Goal: Task Accomplishment & Management: Manage account settings

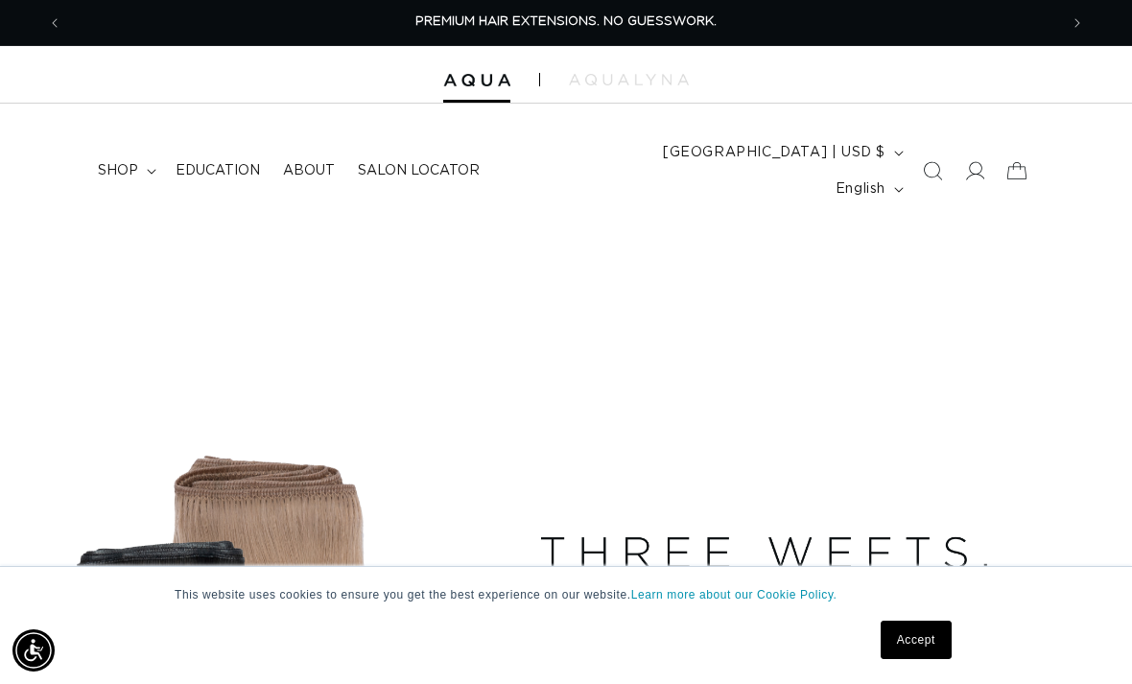
scroll to position [19, 0]
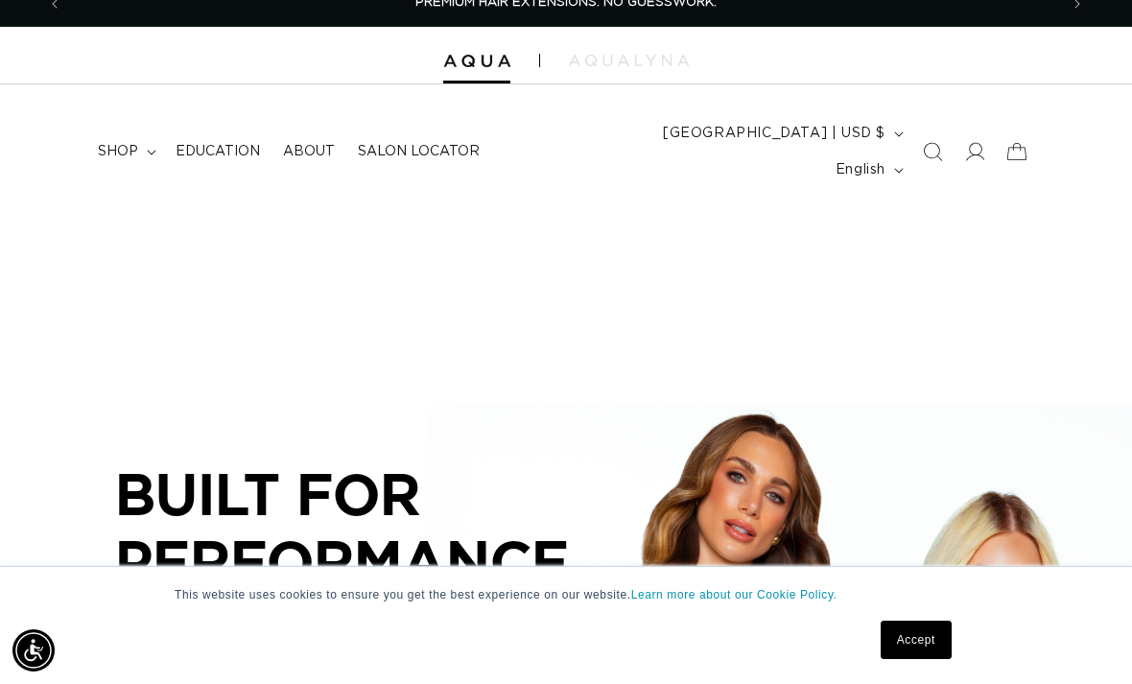
click at [923, 636] on link "Accept" at bounding box center [916, 640] width 71 height 38
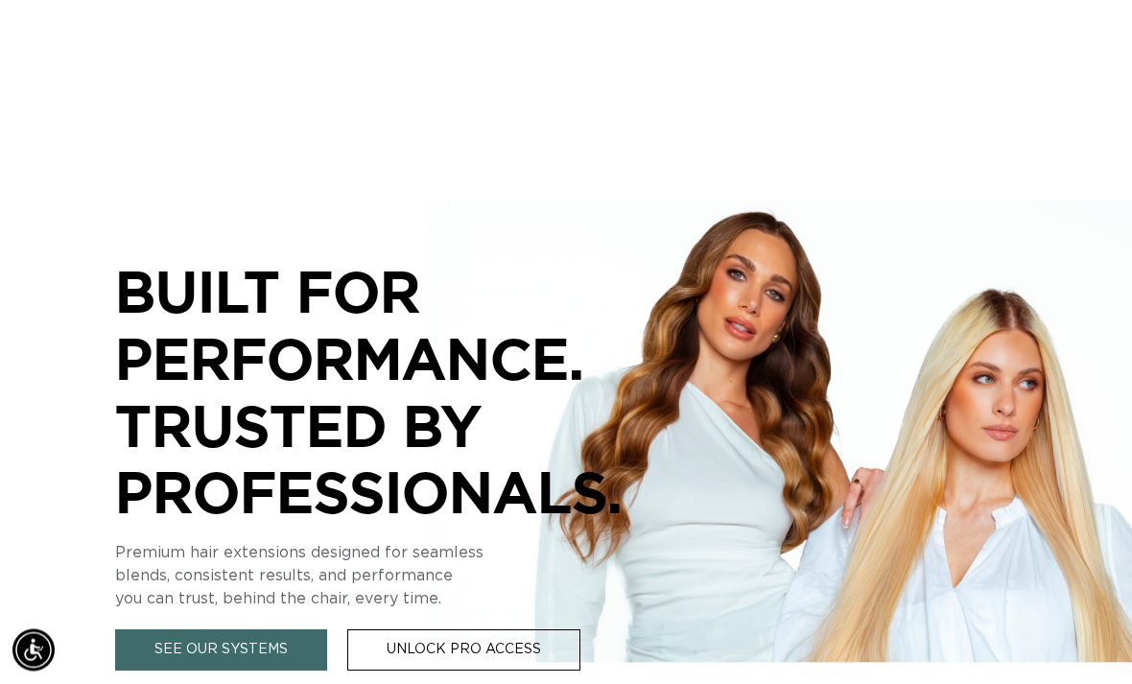
scroll to position [0, 0]
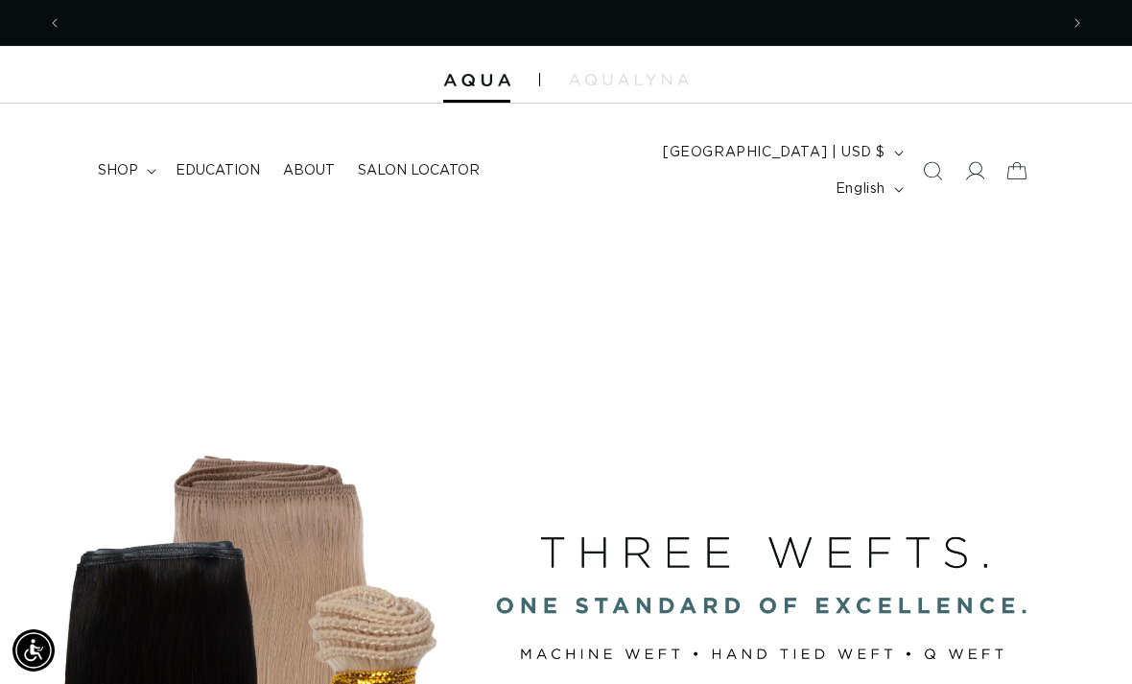
click at [973, 161] on icon at bounding box center [974, 170] width 19 height 19
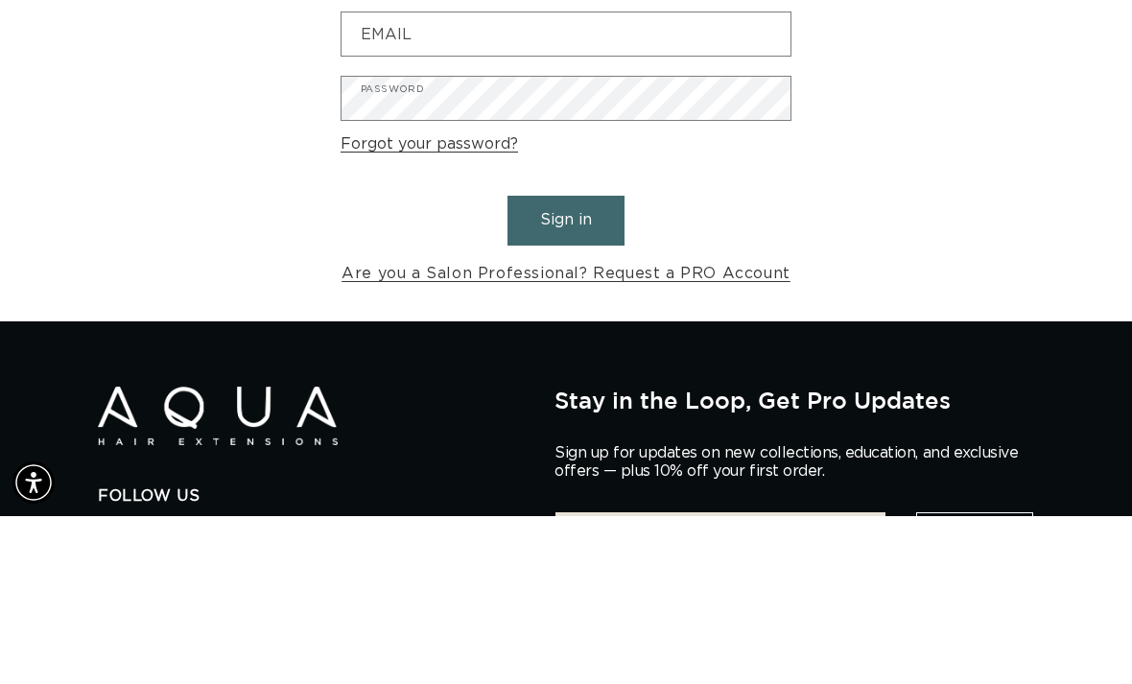
scroll to position [0, 996]
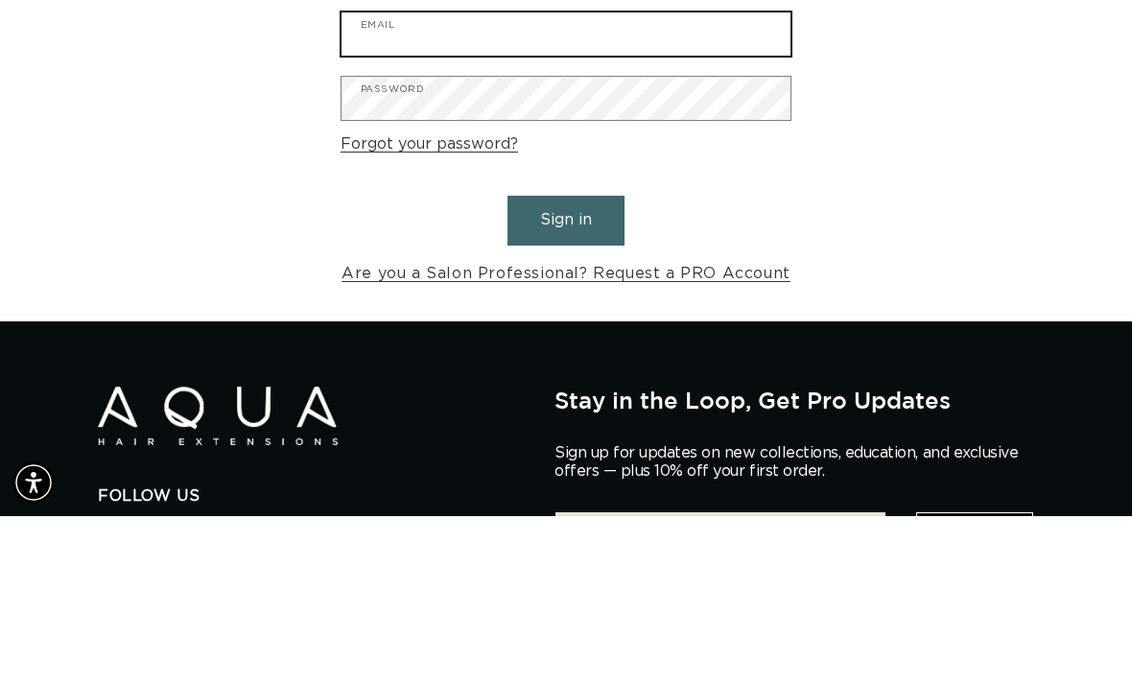
type input "vickysmithartistry@gmail.com"
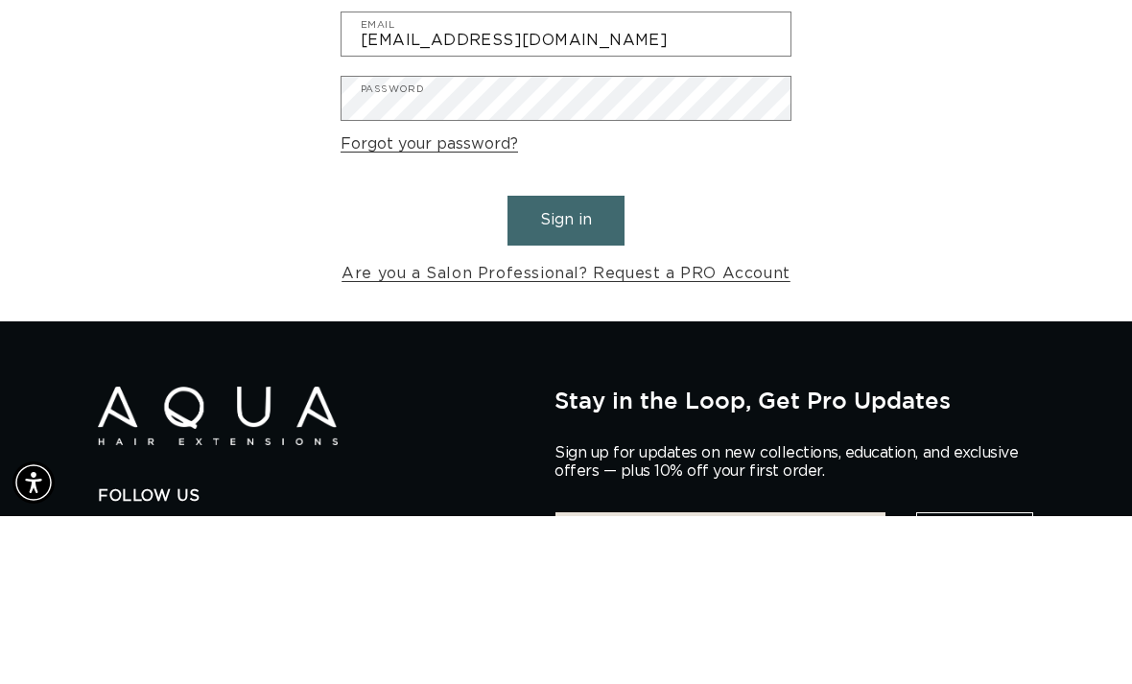
click at [566, 364] on button "Sign in" at bounding box center [566, 388] width 117 height 49
